Goal: Task Accomplishment & Management: Manage account settings

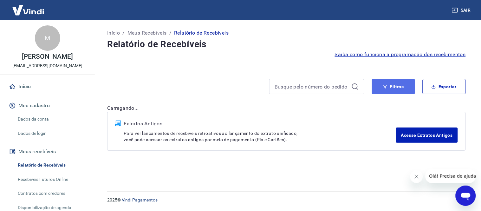
click at [399, 89] on button "Filtros" at bounding box center [393, 86] width 43 height 15
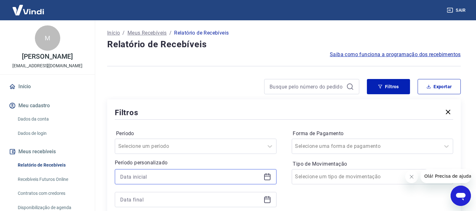
click at [158, 174] on input at bounding box center [190, 177] width 141 height 10
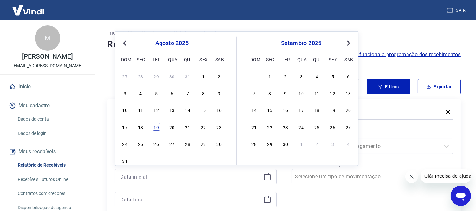
click at [156, 127] on div "19" at bounding box center [157, 127] width 8 height 8
click at [156, 127] on div "Período Selecione um período Período personalizado Previous Month Next Month [D…" at bounding box center [284, 172] width 339 height 102
type input "[DATE]"
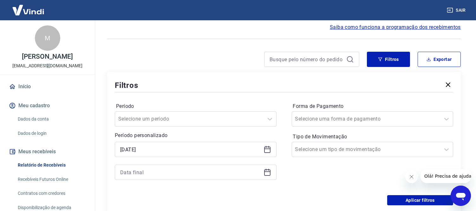
scroll to position [35, 0]
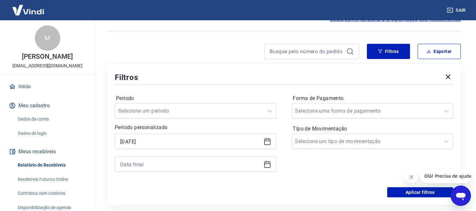
click at [261, 157] on div at bounding box center [196, 164] width 162 height 15
click at [268, 165] on icon at bounding box center [268, 165] width 8 height 8
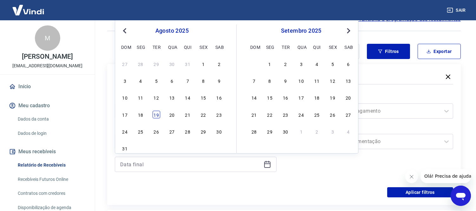
click at [153, 116] on div "19" at bounding box center [157, 115] width 8 height 8
click at [153, 116] on div "Selecione um período" at bounding box center [196, 110] width 162 height 15
type input "[DATE]"
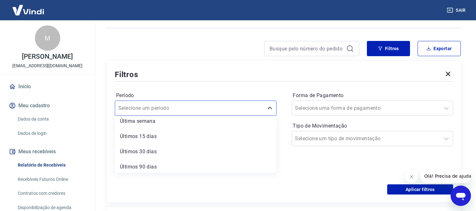
click at [314, 160] on div "Forma de Pagamento Selecione uma forma de pagamento Tipo de Movimentação Seleci…" at bounding box center [373, 133] width 162 height 86
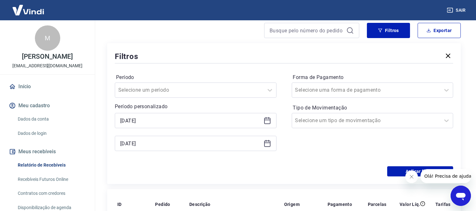
scroll to position [73, 0]
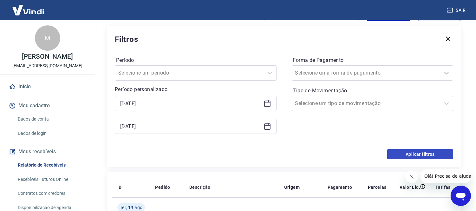
click at [407, 159] on div "Filtros Período Selecione um período Período personalizado Selected date: [DATE…" at bounding box center [284, 96] width 354 height 141
click at [404, 154] on button "Aplicar filtros" at bounding box center [420, 154] width 66 height 10
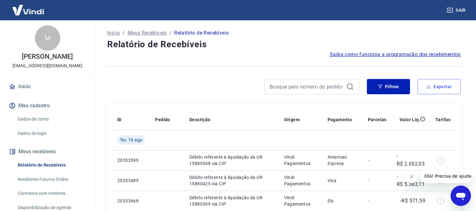
click at [435, 89] on button "Exportar" at bounding box center [439, 86] width 43 height 15
type input "[DATE]"
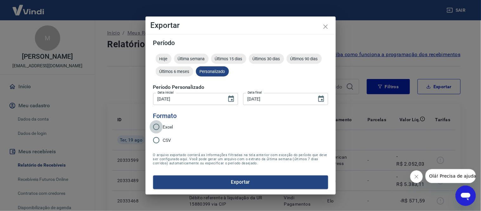
drag, startPoint x: 161, startPoint y: 126, endPoint x: 199, endPoint y: 148, distance: 44.2
click at [162, 127] on input "Excel" at bounding box center [156, 126] width 13 height 13
radio input "true"
click at [202, 174] on form "Período Hoje Última semana Últimos 15 dias Últimos 30 dias Últimos 90 dias Últi…" at bounding box center [240, 114] width 175 height 149
click at [203, 179] on button "Exportar" at bounding box center [240, 181] width 175 height 13
